Goal: Information Seeking & Learning: Learn about a topic

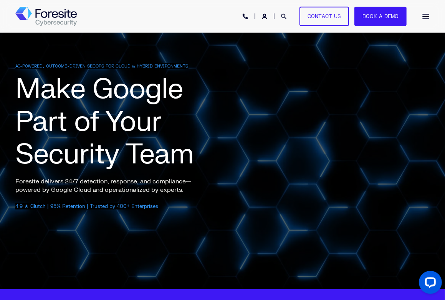
click at [191, 18] on link "Open Search" at bounding box center [284, 16] width 7 height 7
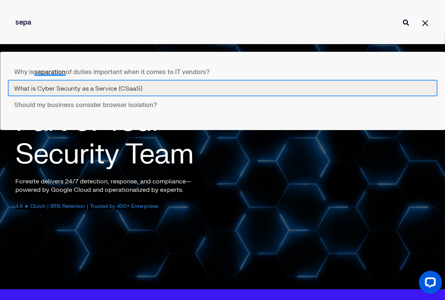
type input "sepa"
click at [118, 86] on link "What is Cyber Security as a Service (CSaaS)" at bounding box center [222, 88] width 429 height 16
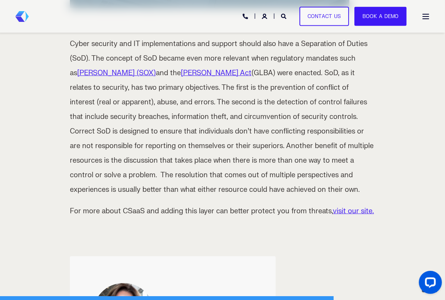
scroll to position [691, 0]
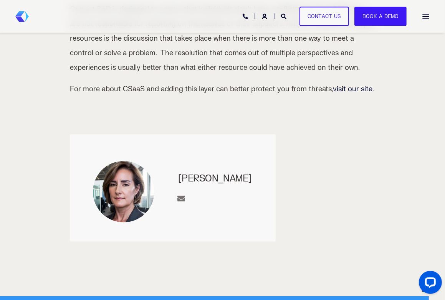
click at [338, 88] on link "visit our site." at bounding box center [353, 89] width 41 height 9
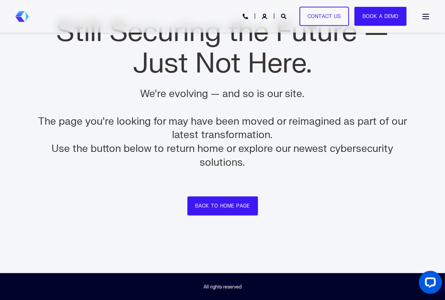
scroll to position [99, 0]
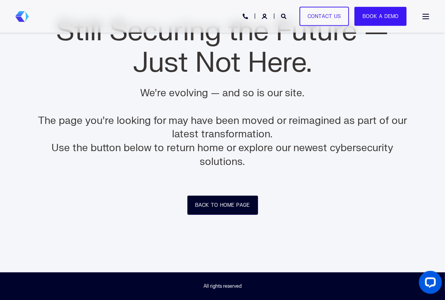
click at [231, 208] on link "Back to Home Page" at bounding box center [222, 206] width 71 height 20
